Goal: Task Accomplishment & Management: Use online tool/utility

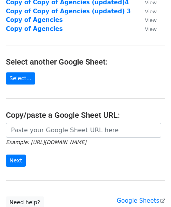
scroll to position [78, 0]
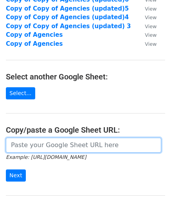
click at [37, 144] on input "url" at bounding box center [83, 145] width 155 height 15
paste input "[URL][DOMAIN_NAME]"
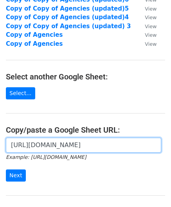
scroll to position [0, 163]
type input "[URL][DOMAIN_NAME]"
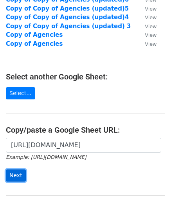
click at [14, 178] on input "Next" at bounding box center [16, 175] width 20 height 12
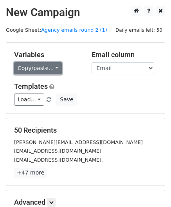
click at [52, 69] on link "Copy/paste..." at bounding box center [38, 68] width 48 height 12
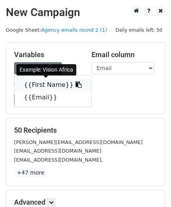
click at [50, 86] on link "{{First Name}}" at bounding box center [52, 85] width 77 height 13
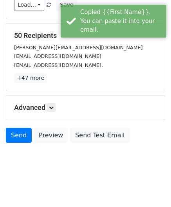
scroll to position [95, 0]
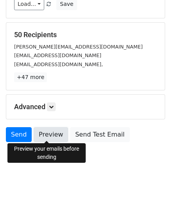
click at [54, 135] on link "Preview" at bounding box center [51, 134] width 34 height 15
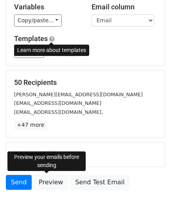
scroll to position [17, 0]
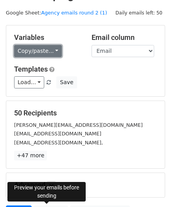
click at [52, 50] on link "Copy/paste..." at bounding box center [38, 51] width 48 height 12
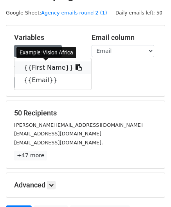
click at [48, 67] on link "{{First Name}}" at bounding box center [52, 67] width 77 height 13
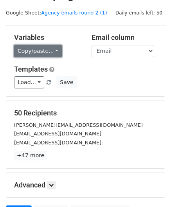
click at [46, 52] on link "Copy/paste..." at bounding box center [38, 51] width 48 height 12
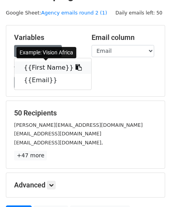
click at [39, 68] on link "{{First Name}}" at bounding box center [52, 67] width 77 height 13
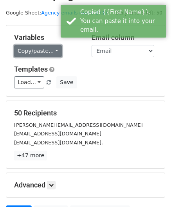
click at [52, 50] on link "Copy/paste..." at bounding box center [38, 51] width 48 height 12
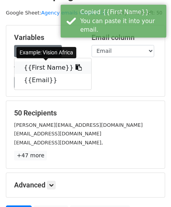
click at [75, 65] on icon at bounding box center [78, 67] width 6 height 6
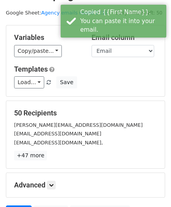
click at [105, 72] on h5 "Templates" at bounding box center [85, 69] width 143 height 9
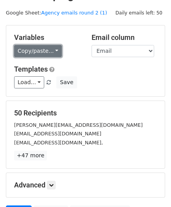
click at [41, 53] on link "Copy/paste..." at bounding box center [38, 51] width 48 height 12
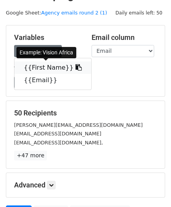
click at [41, 66] on link "{{First Name}}" at bounding box center [52, 67] width 77 height 13
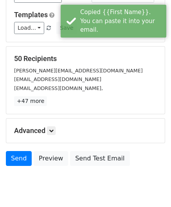
scroll to position [95, 0]
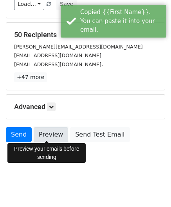
click at [41, 135] on link "Preview" at bounding box center [51, 134] width 34 height 15
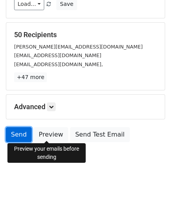
click at [23, 134] on link "Send" at bounding box center [19, 134] width 26 height 15
